Goal: Find specific page/section: Find specific page/section

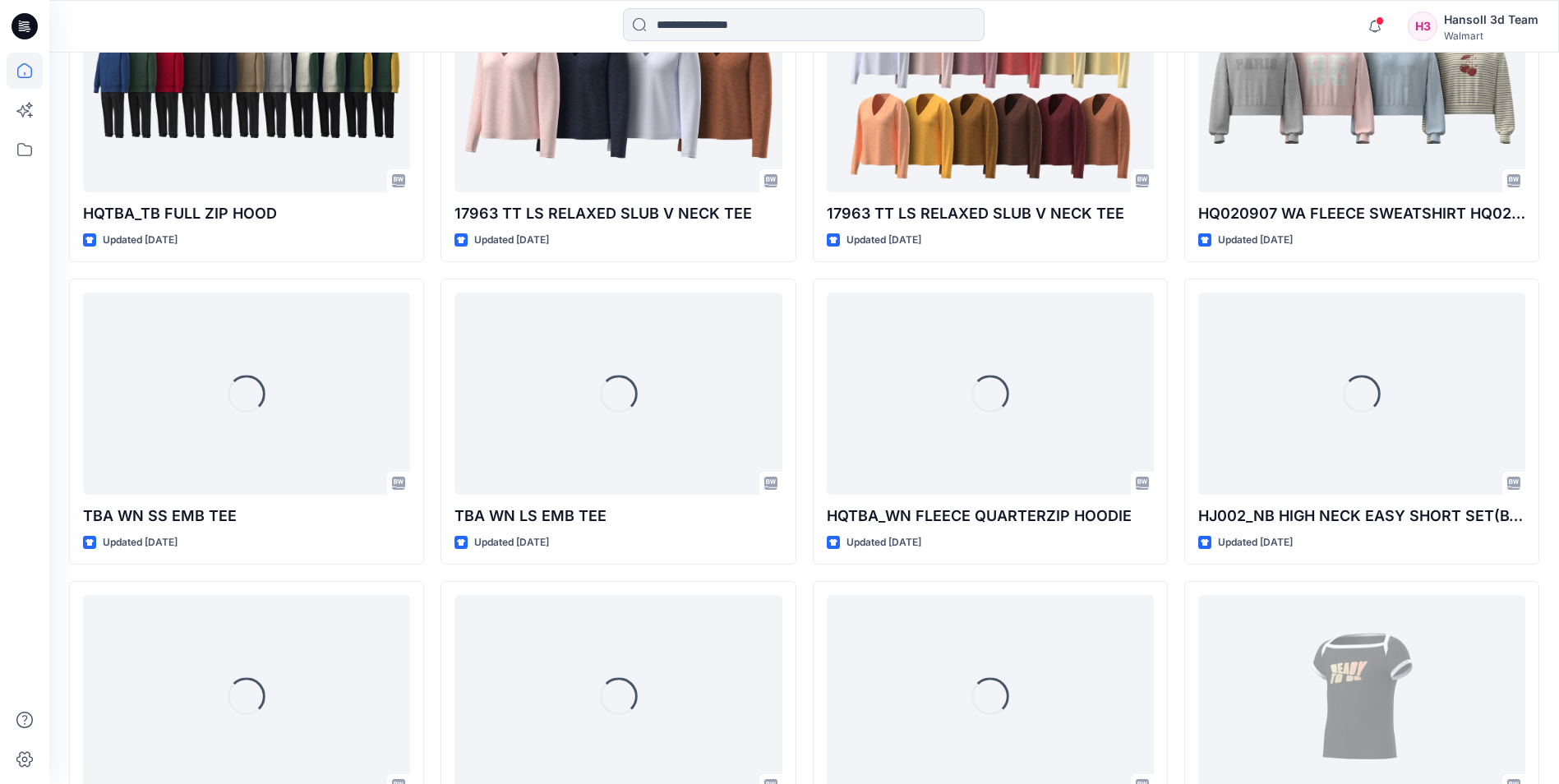
scroll to position [3260, 0]
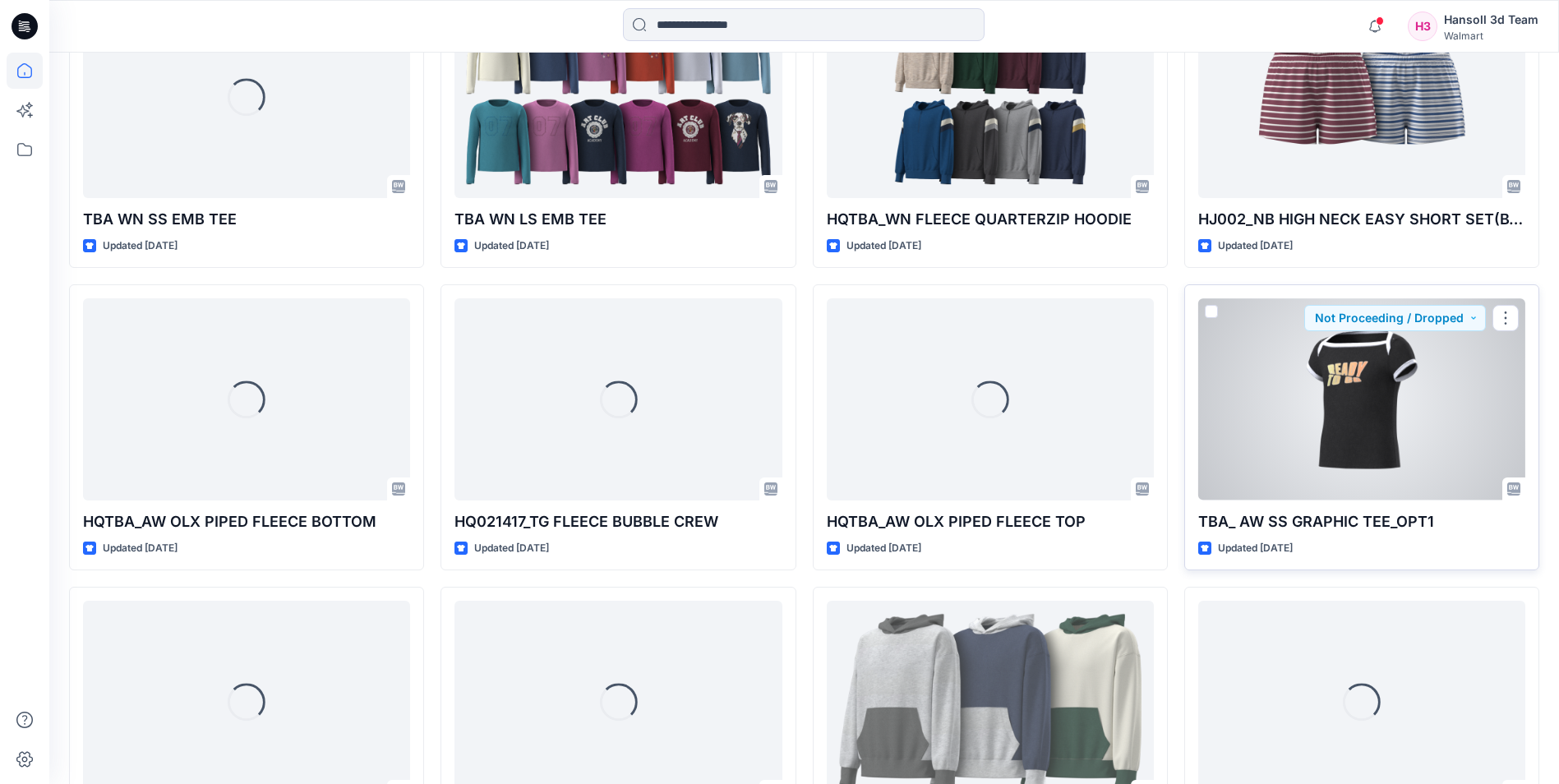
click at [1392, 442] on div at bounding box center [1361, 399] width 327 height 202
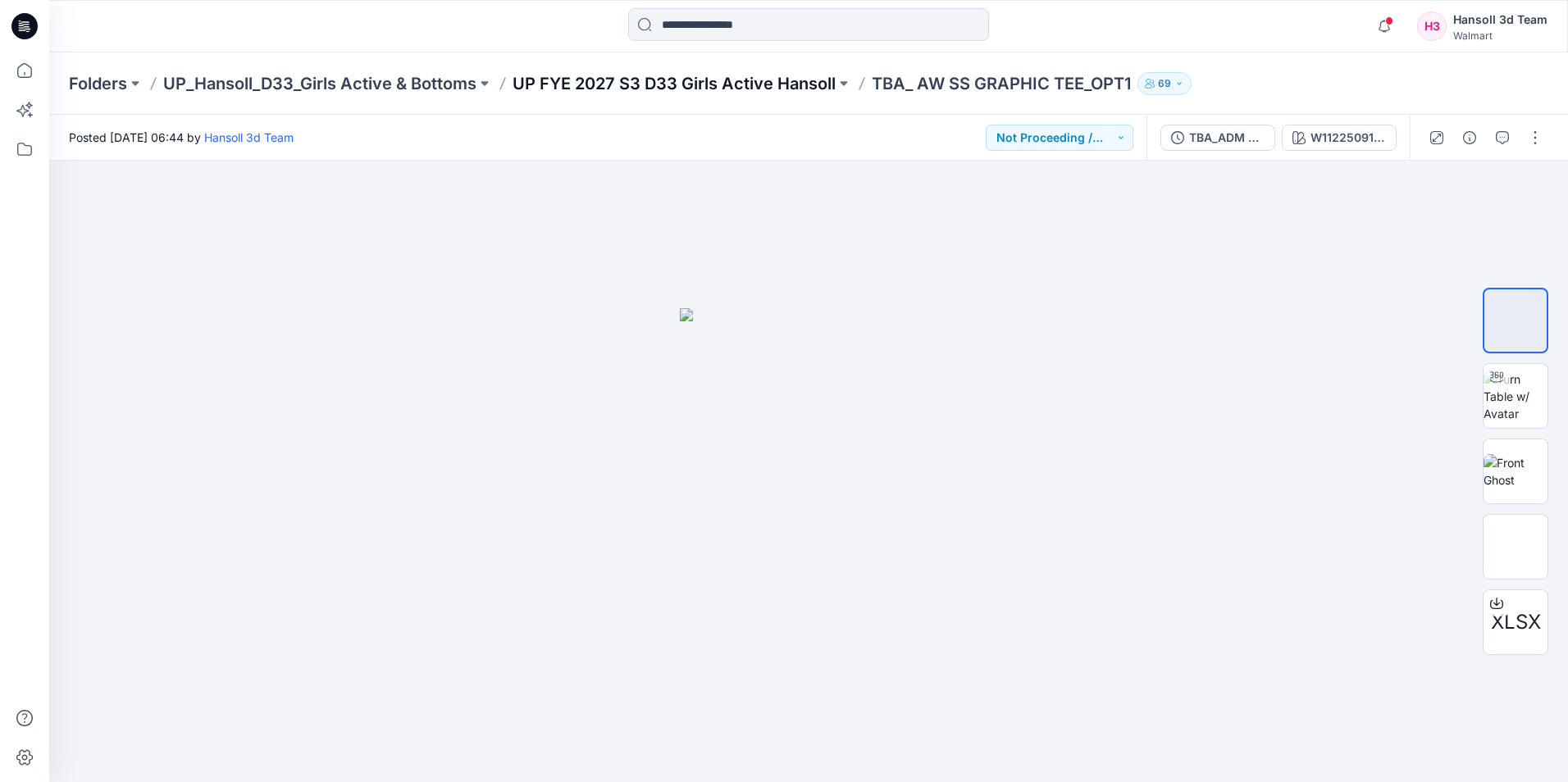
click at [683, 81] on p "UP FYE 2027 S3 D33 Girls Active Hansoll" at bounding box center [673, 83] width 323 height 23
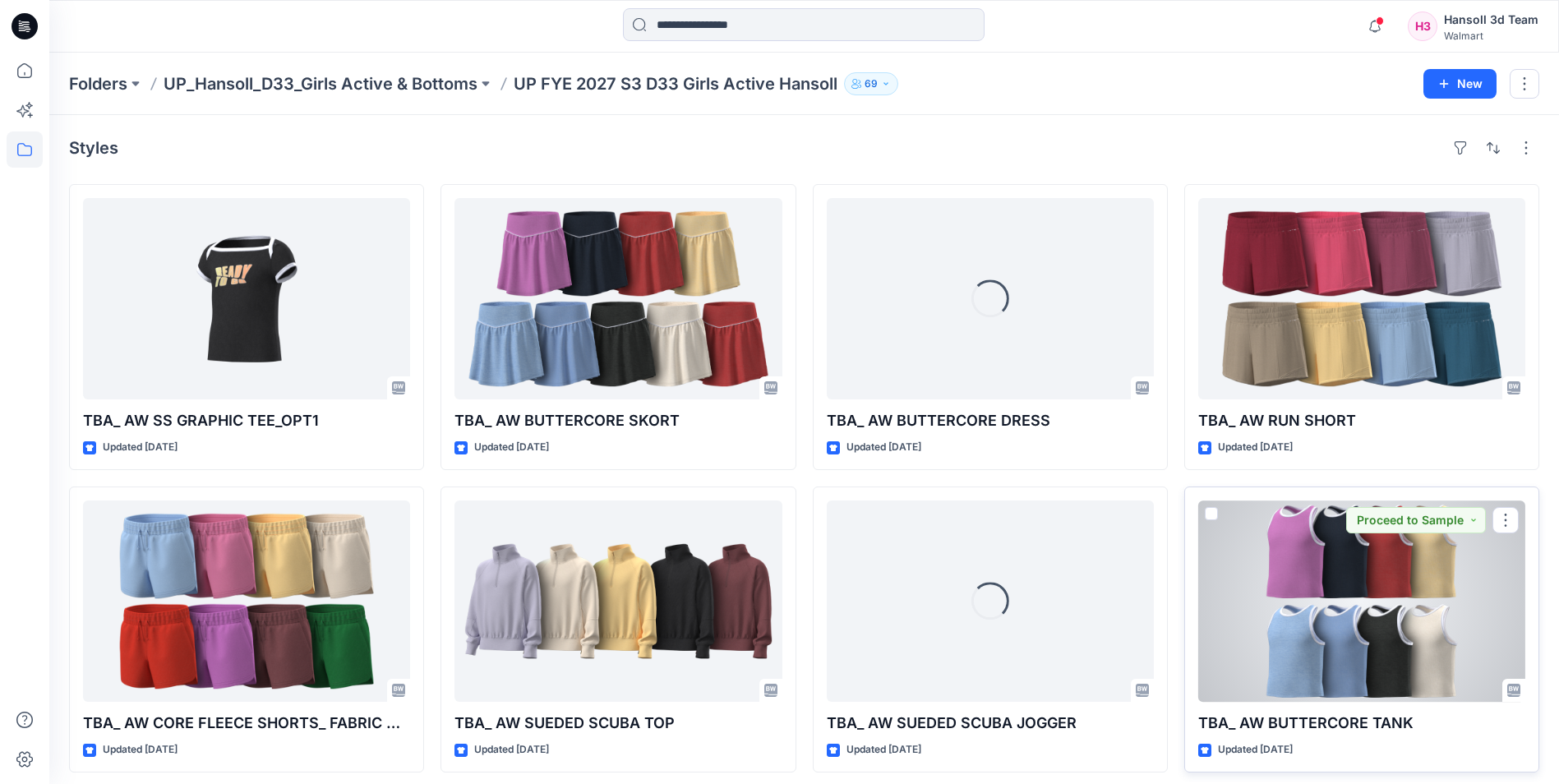
click at [1315, 619] on div at bounding box center [1361, 601] width 327 height 202
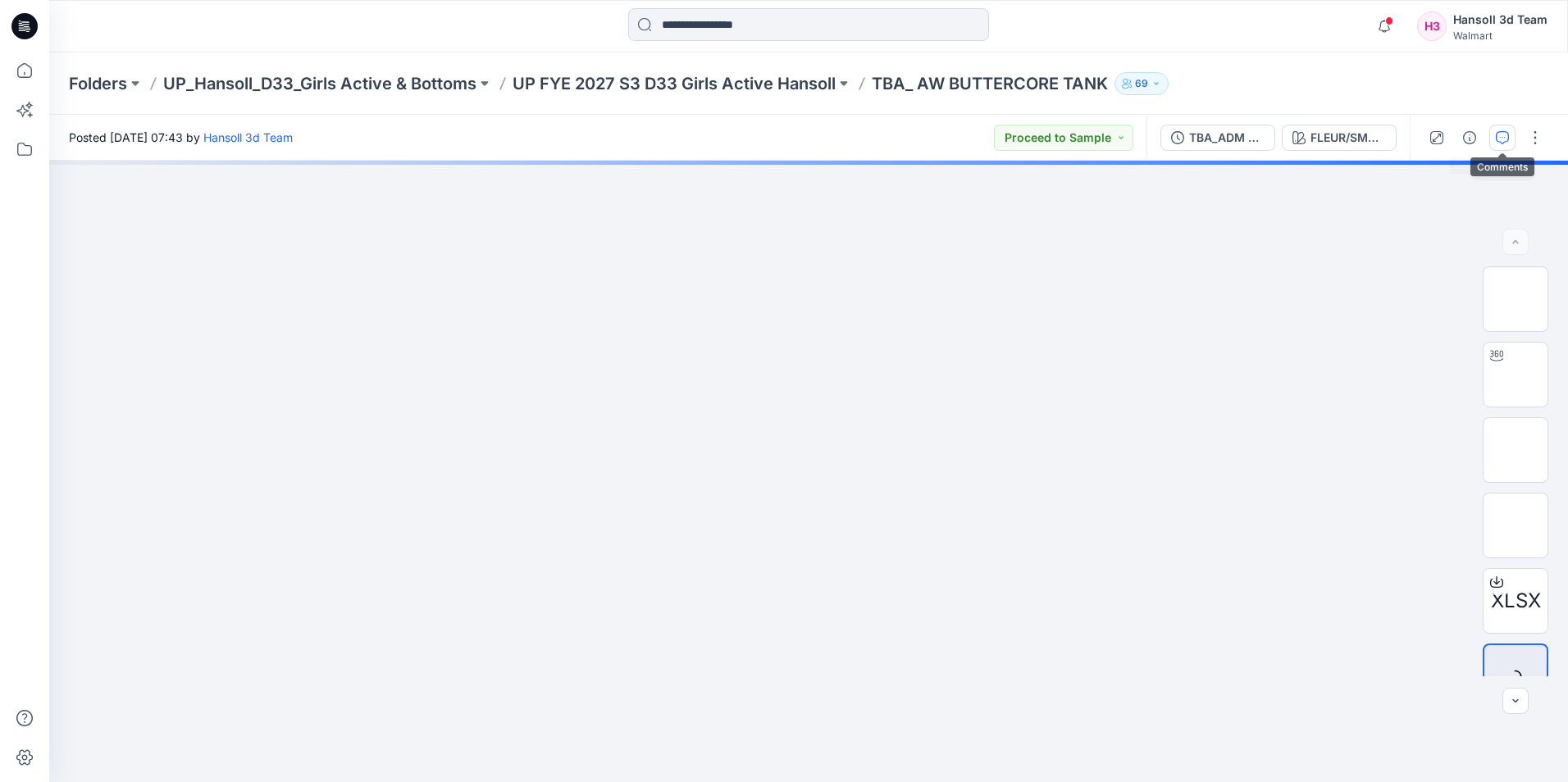
click at [1508, 140] on button "button" at bounding box center [1502, 137] width 26 height 26
